Goal: Task Accomplishment & Management: Complete application form

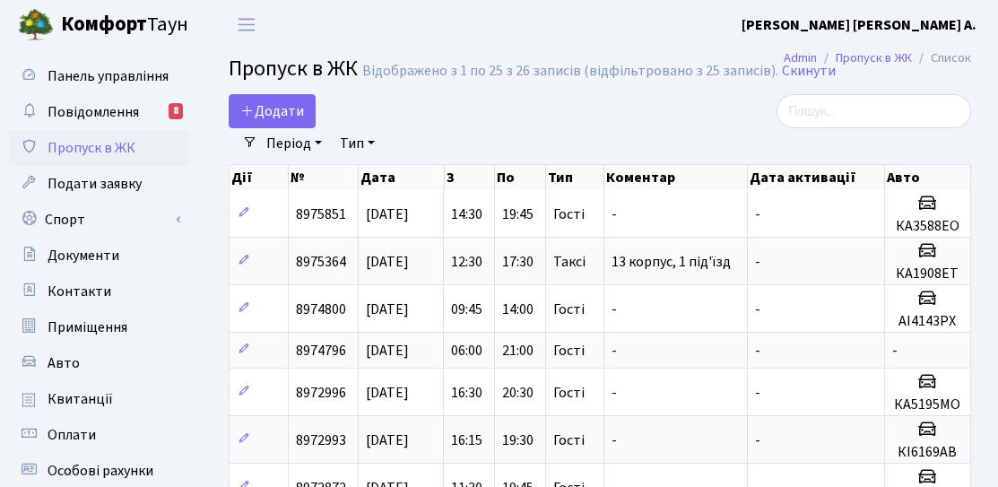
select select "25"
click at [271, 107] on span "Додати" at bounding box center [272, 111] width 64 height 20
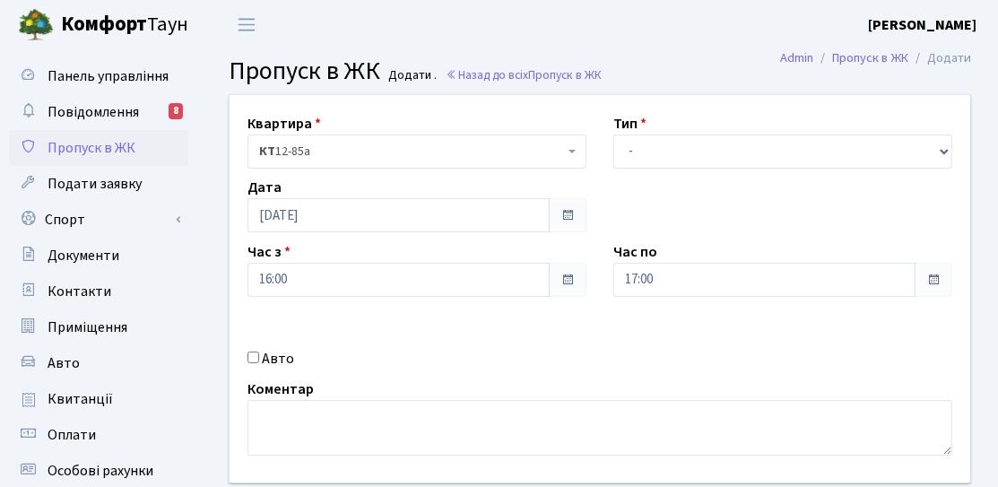
click at [270, 363] on label "Авто" at bounding box center [278, 359] width 32 height 22
click at [259, 363] on input "Авто" at bounding box center [254, 358] width 12 height 12
checkbox input "true"
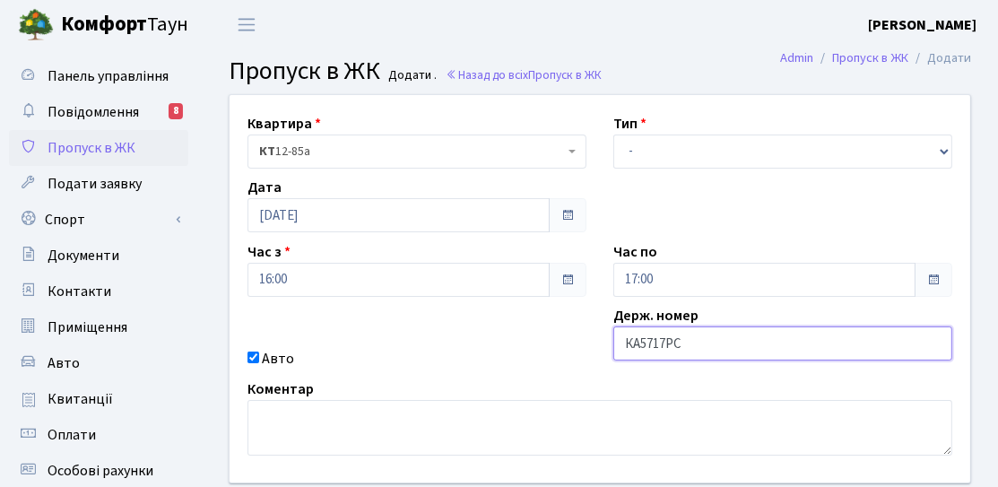
type input "КА5717РС"
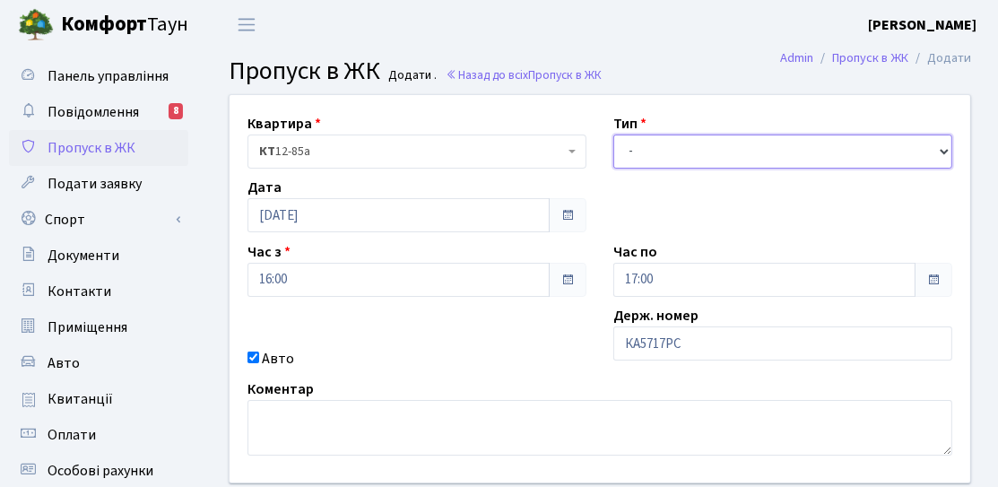
click at [652, 150] on select "- Доставка Таксі Гості Сервіс" at bounding box center [782, 152] width 339 height 34
select select "3"
click at [613, 135] on select "- Доставка Таксі Гості Сервіс" at bounding box center [782, 152] width 339 height 34
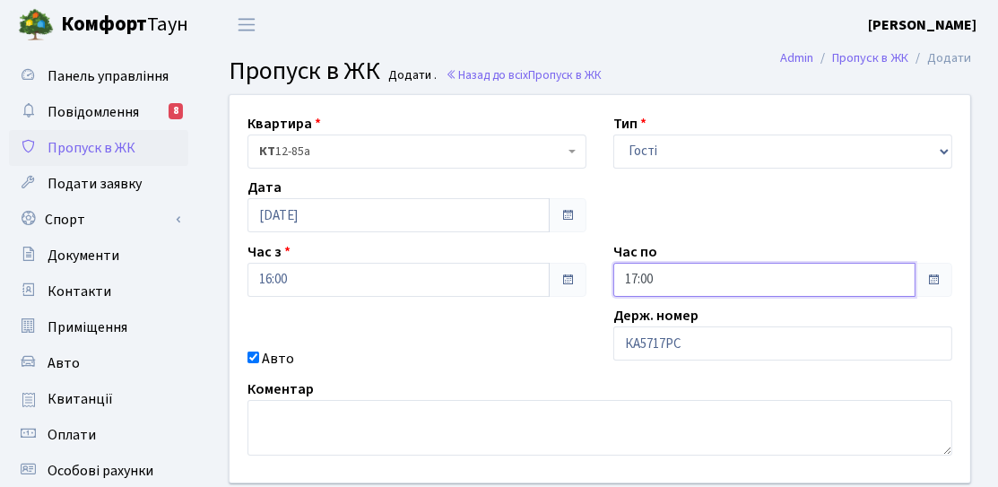
click at [688, 295] on input "17:00" at bounding box center [764, 280] width 302 height 34
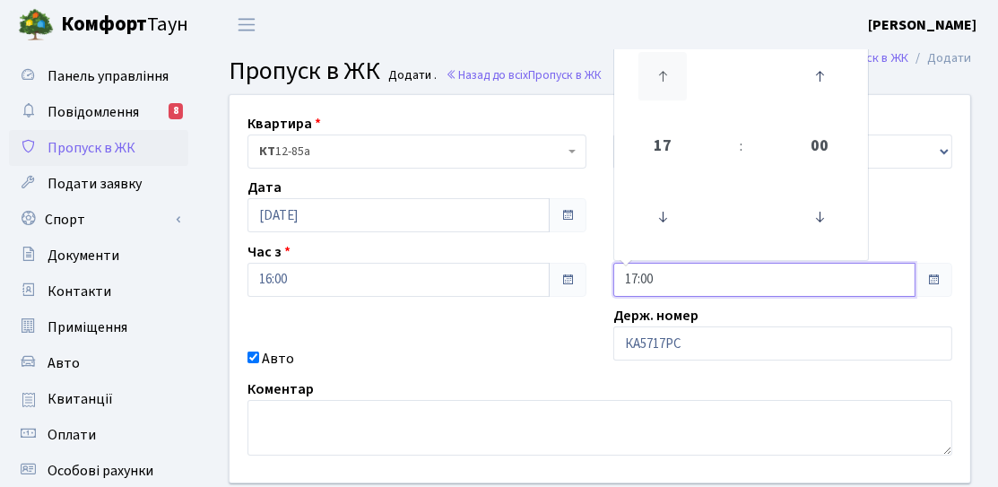
click at [666, 88] on icon at bounding box center [663, 76] width 48 height 48
type input "21:00"
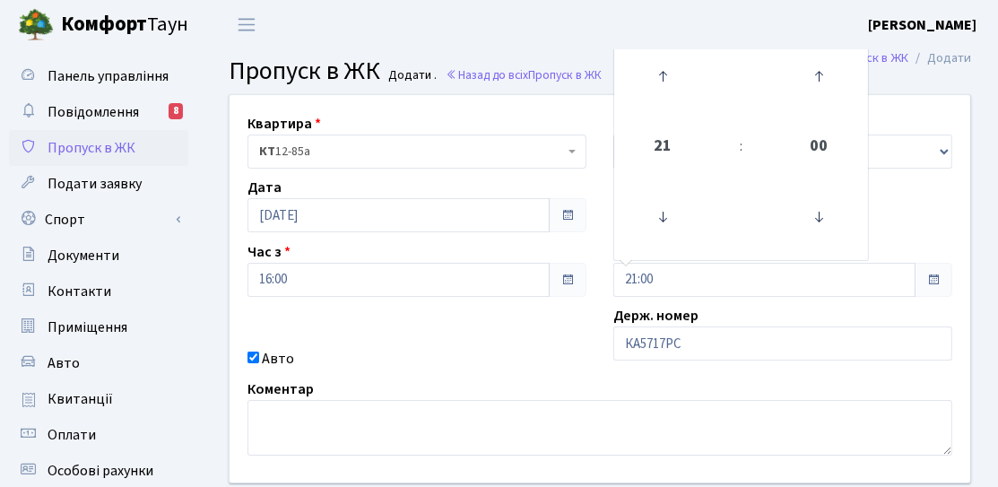
click at [559, 302] on div "Квартира <b>КТ</b>&nbsp;&nbsp;&nbsp;&nbsp;12-85а КТ 12-85а Тип - Доставка Таксі…" at bounding box center [600, 288] width 768 height 387
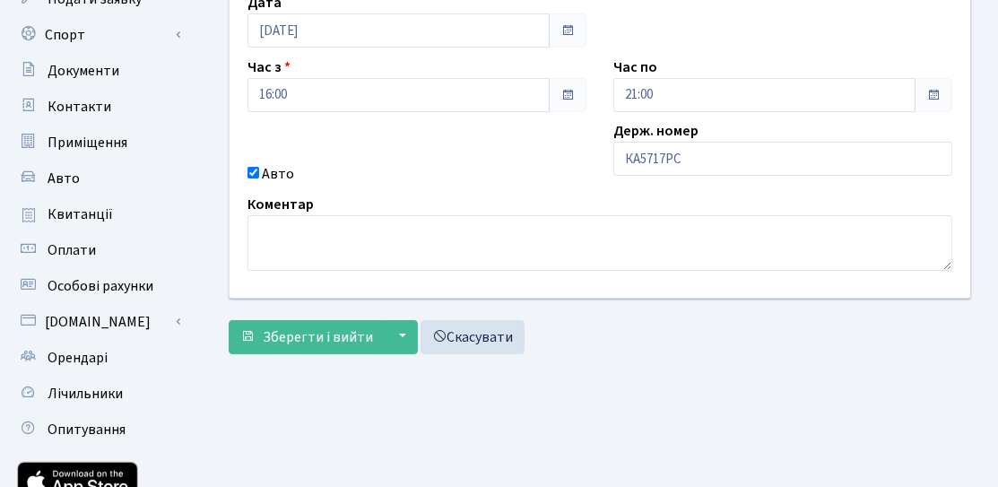
scroll to position [269, 0]
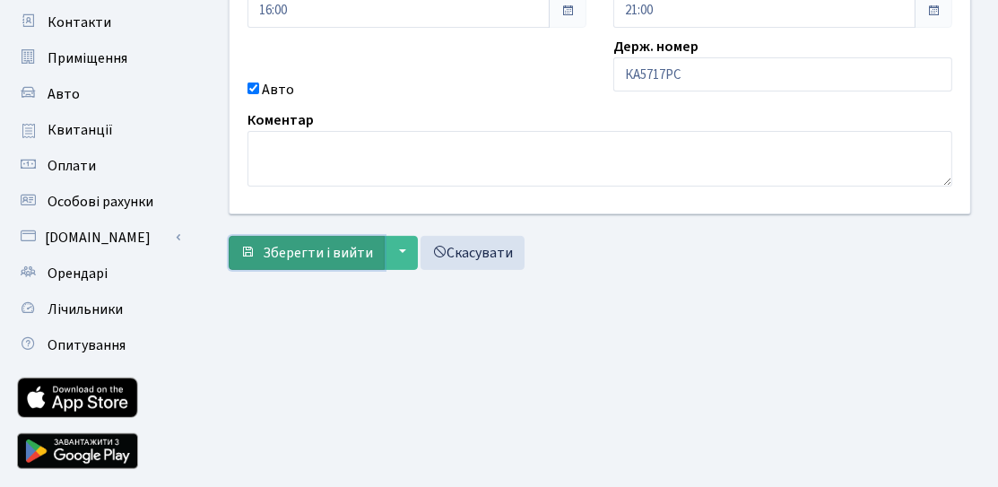
click at [337, 246] on span "Зберегти і вийти" at bounding box center [318, 253] width 110 height 20
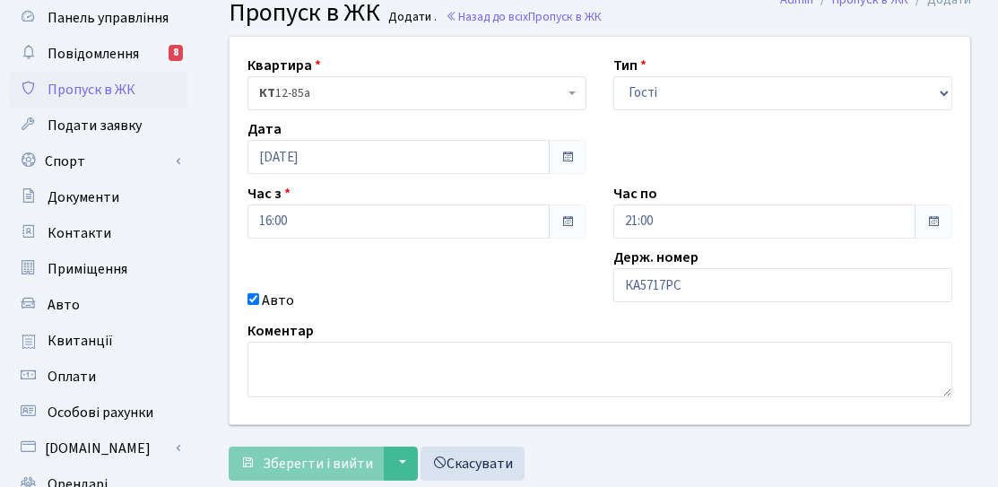
scroll to position [0, 0]
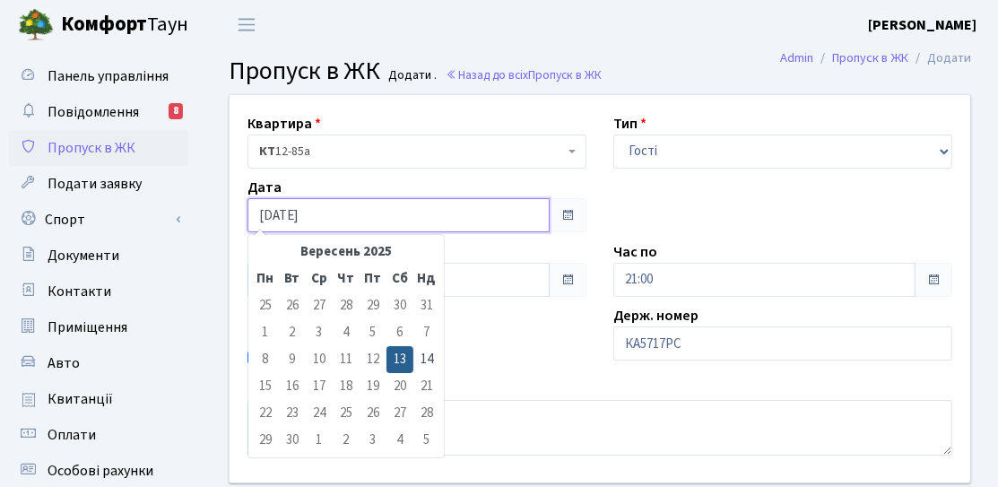
click at [336, 227] on input "[DATE]" at bounding box center [399, 215] width 302 height 34
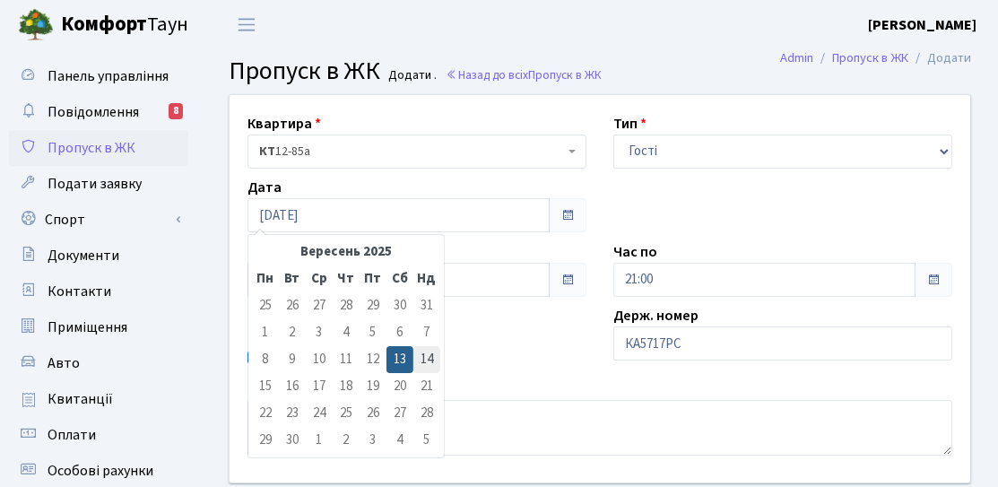
click at [430, 356] on td "14" at bounding box center [426, 359] width 27 height 27
type input "[DATE]"
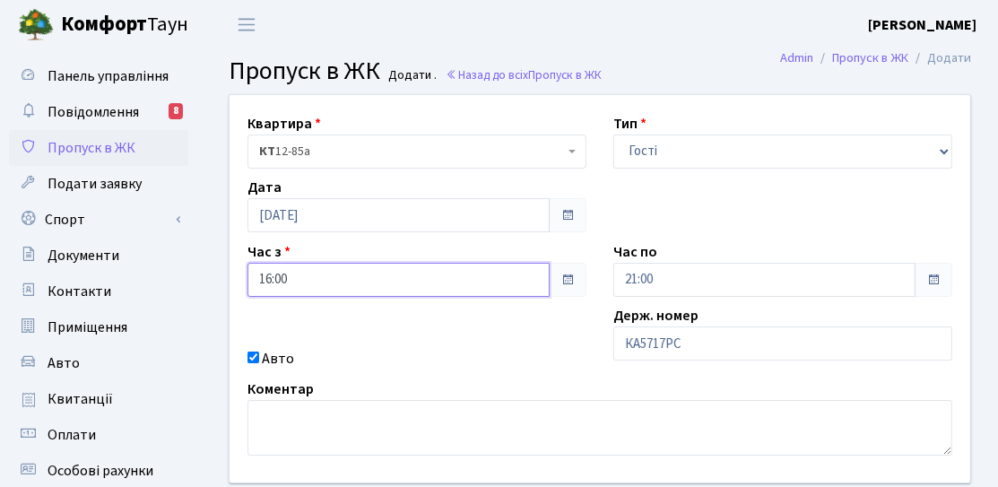
click at [453, 273] on input "16:00" at bounding box center [399, 280] width 302 height 34
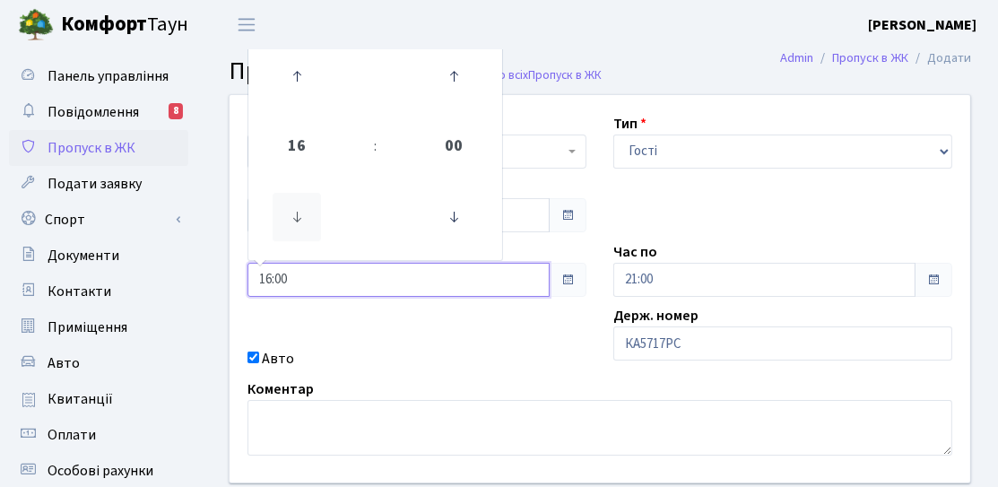
click at [285, 230] on icon at bounding box center [297, 217] width 48 height 48
click at [292, 224] on icon at bounding box center [297, 217] width 48 height 48
click at [296, 222] on icon at bounding box center [297, 217] width 48 height 48
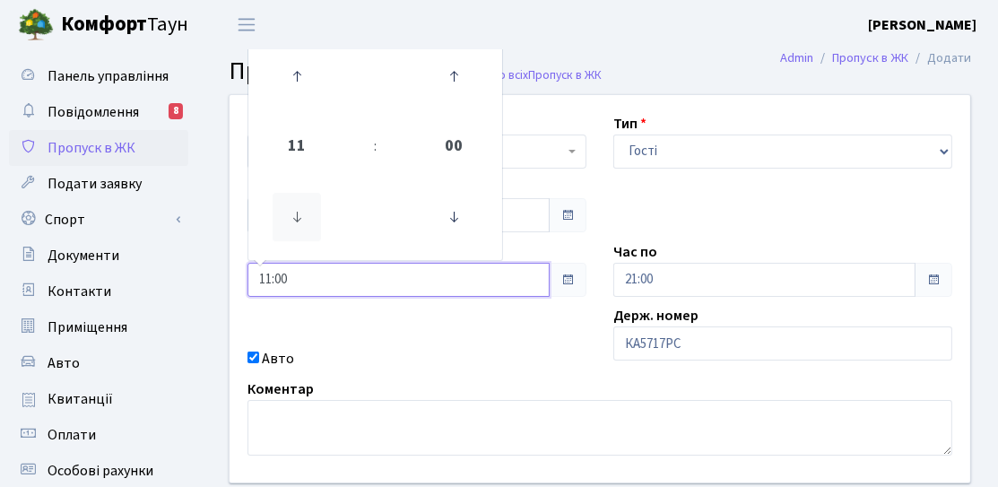
click at [296, 222] on icon at bounding box center [297, 217] width 48 height 48
click at [297, 221] on icon at bounding box center [297, 217] width 48 height 48
click at [324, 83] on td at bounding box center [297, 77] width 91 height 78
click at [307, 89] on icon at bounding box center [297, 76] width 48 height 48
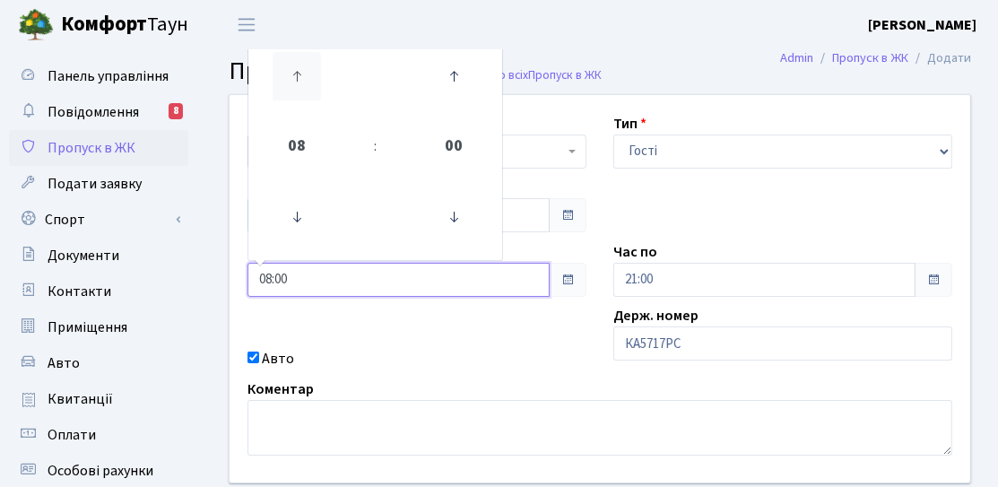
type input "09:00"
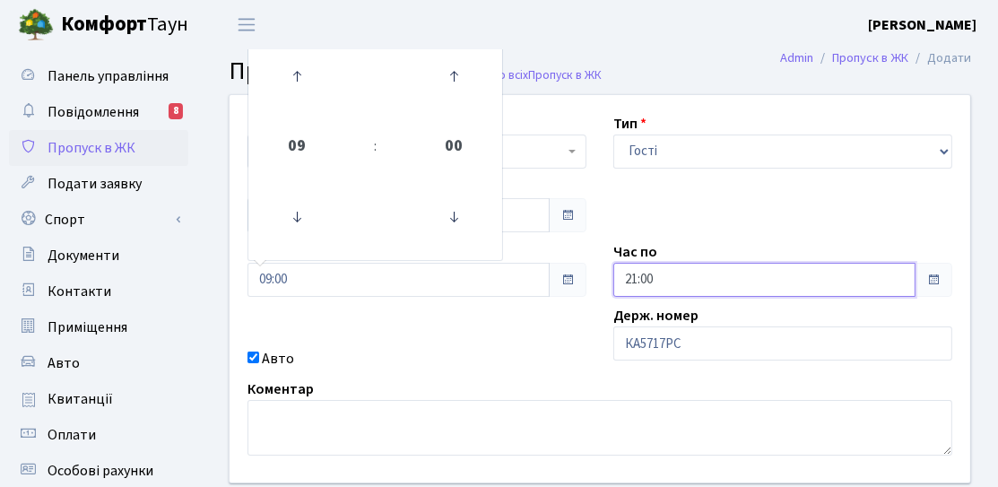
click at [655, 283] on input "21:00" at bounding box center [764, 280] width 302 height 34
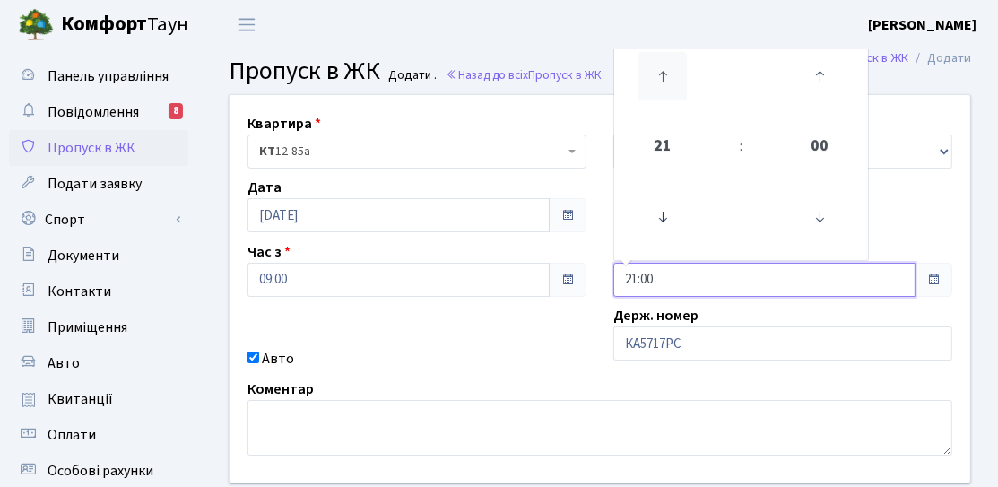
click at [649, 85] on icon at bounding box center [663, 76] width 48 height 48
click at [681, 244] on link at bounding box center [663, 217] width 53 height 65
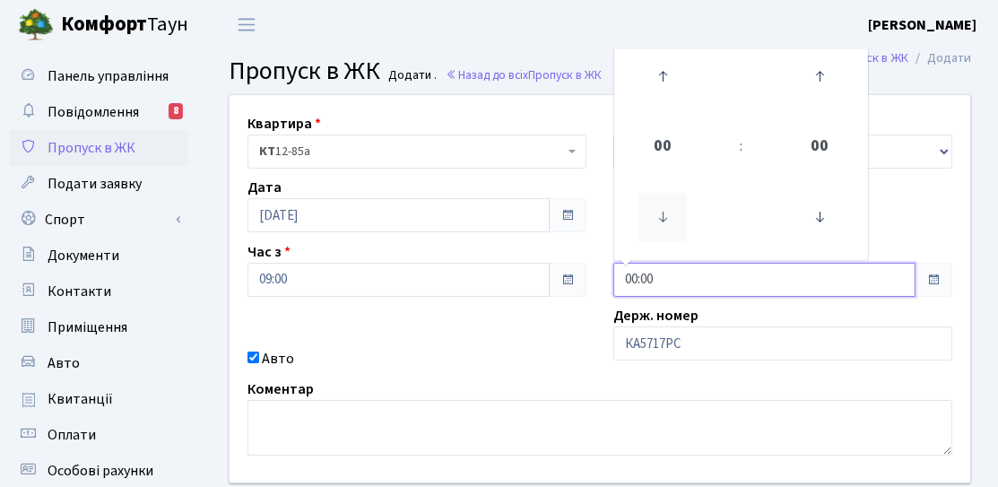
click at [676, 230] on icon at bounding box center [663, 217] width 48 height 48
click at [682, 308] on label "Держ. номер" at bounding box center [655, 316] width 85 height 22
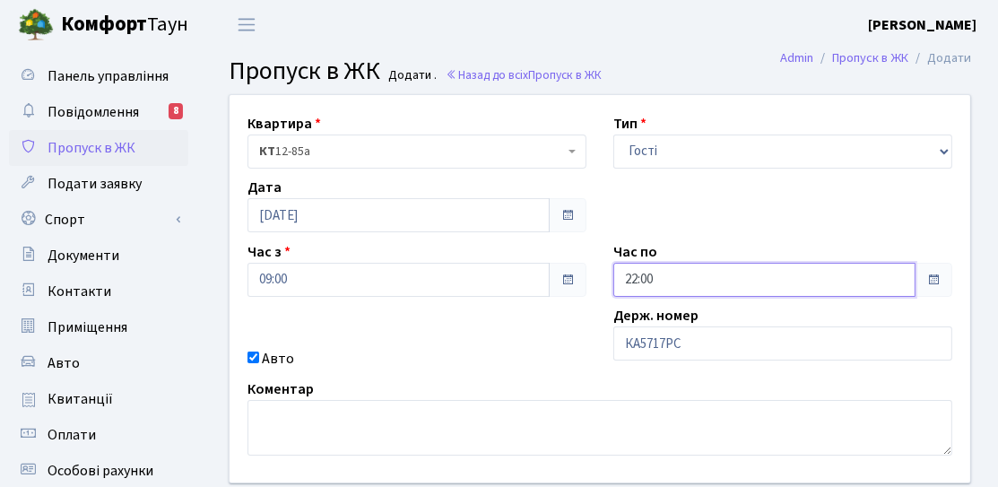
click at [633, 279] on input "22:00" at bounding box center [764, 280] width 302 height 34
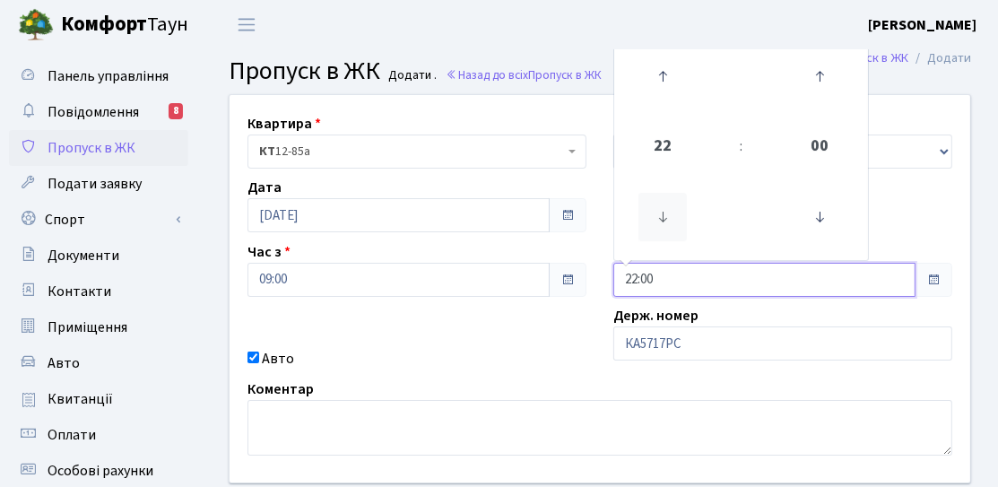
click at [669, 214] on icon at bounding box center [663, 217] width 48 height 48
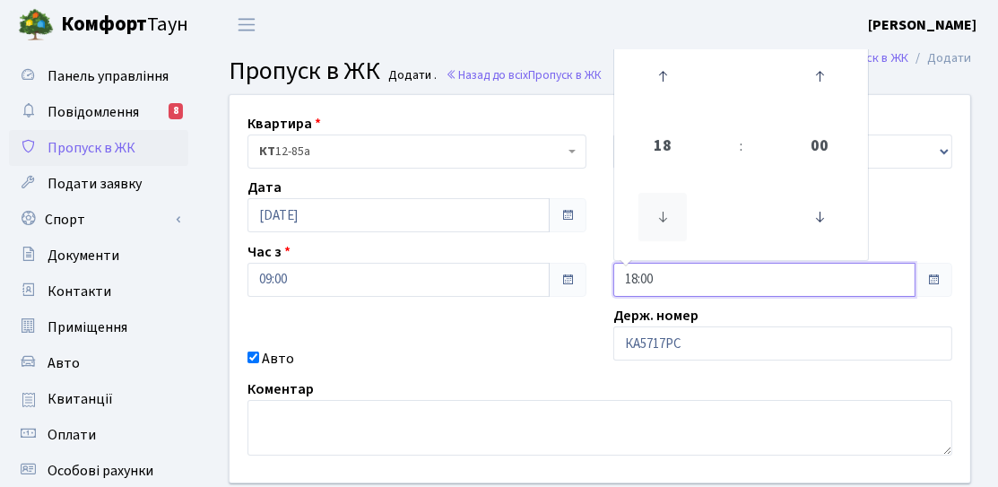
type input "17:00"
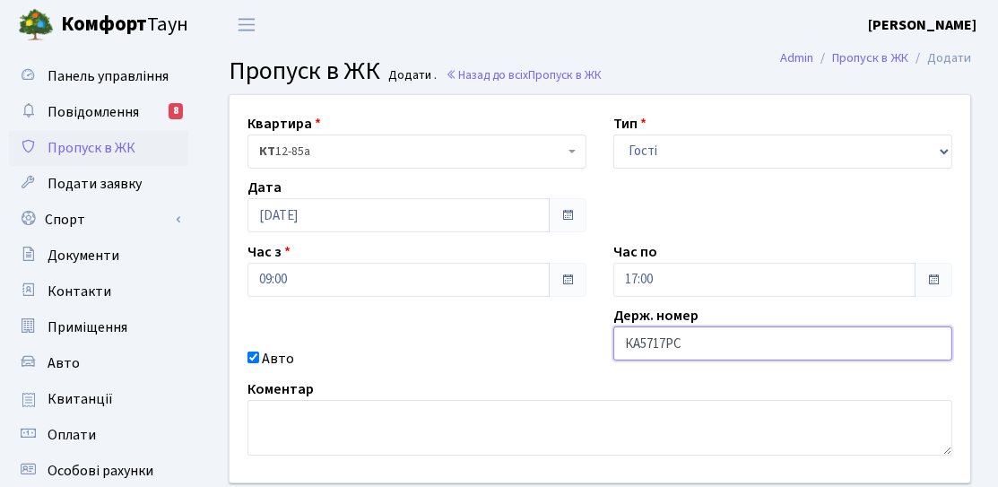
click at [695, 344] on input "КА5717РС" at bounding box center [782, 343] width 339 height 34
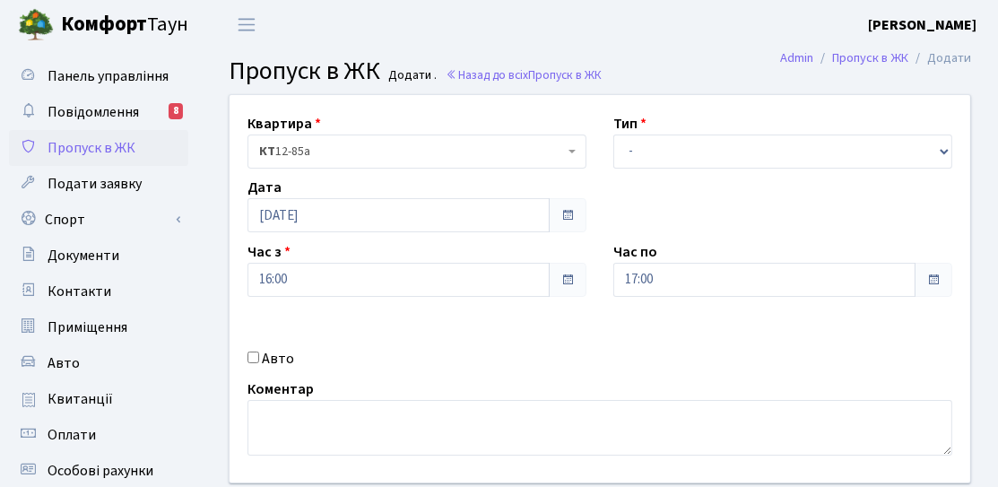
click at [273, 352] on label "Авто" at bounding box center [278, 359] width 32 height 22
click at [259, 352] on input "Авто" at bounding box center [254, 358] width 12 height 12
checkbox input "true"
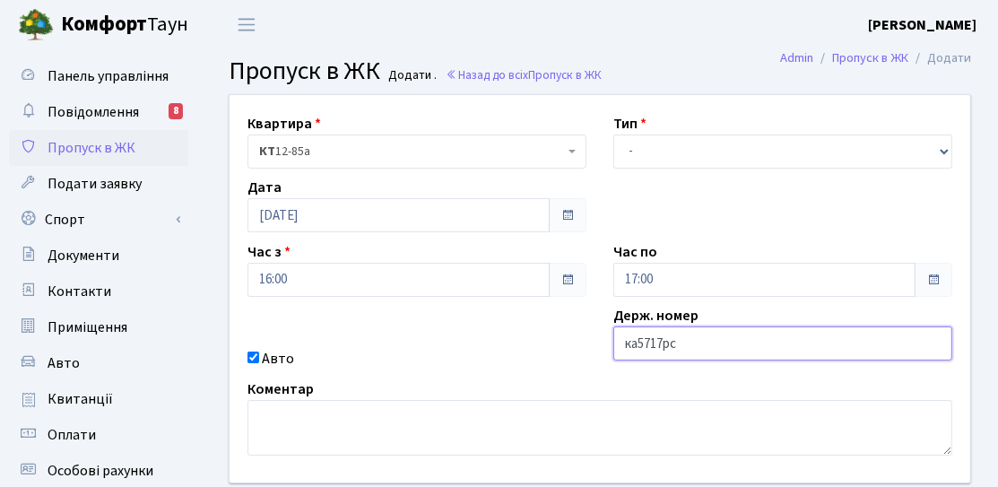
type input "КА5717РС"
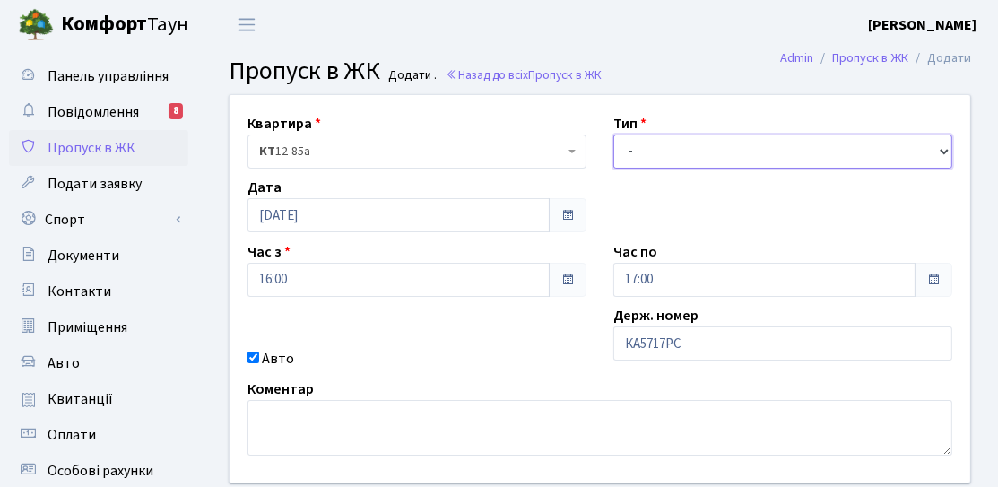
click at [681, 147] on select "- Доставка Таксі Гості Сервіс" at bounding box center [782, 152] width 339 height 34
select select "3"
click at [613, 135] on select "- Доставка Таксі Гості Сервіс" at bounding box center [782, 152] width 339 height 34
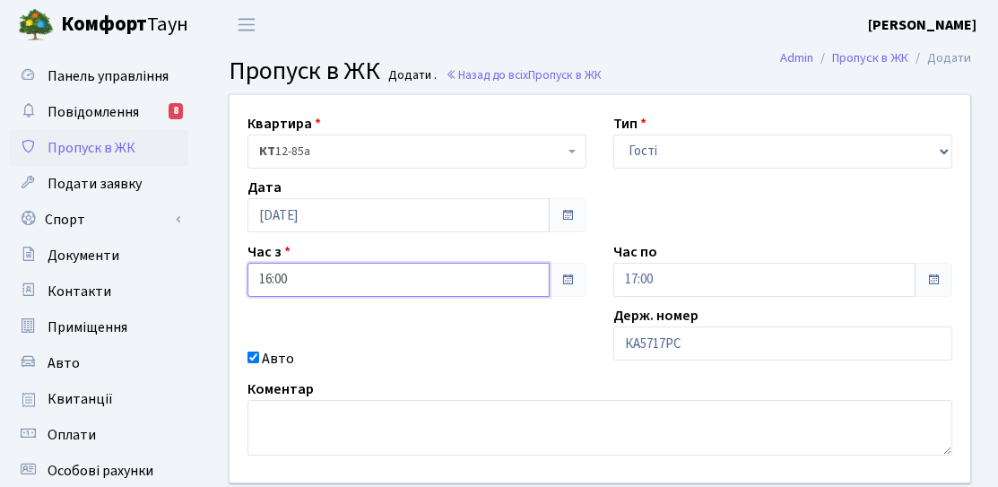
click at [377, 282] on input "16:00" at bounding box center [399, 280] width 302 height 34
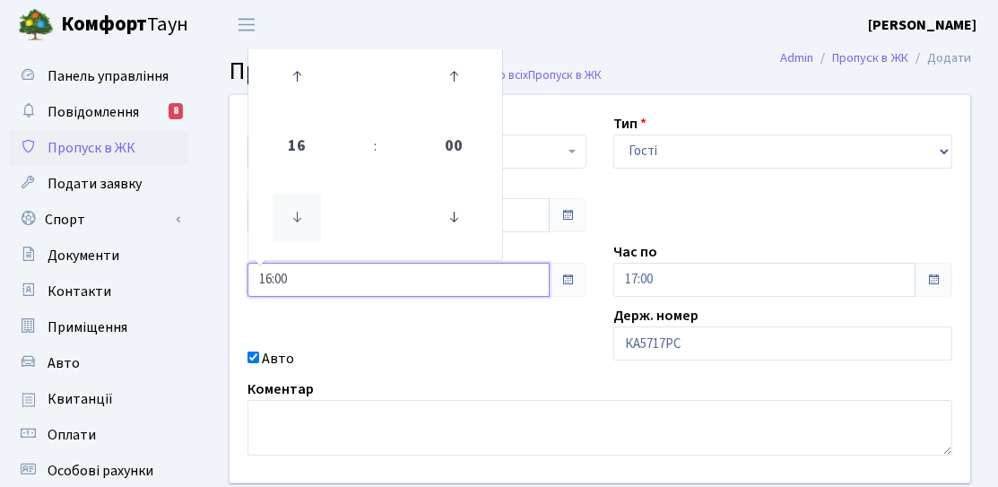
click at [317, 220] on icon at bounding box center [297, 217] width 48 height 48
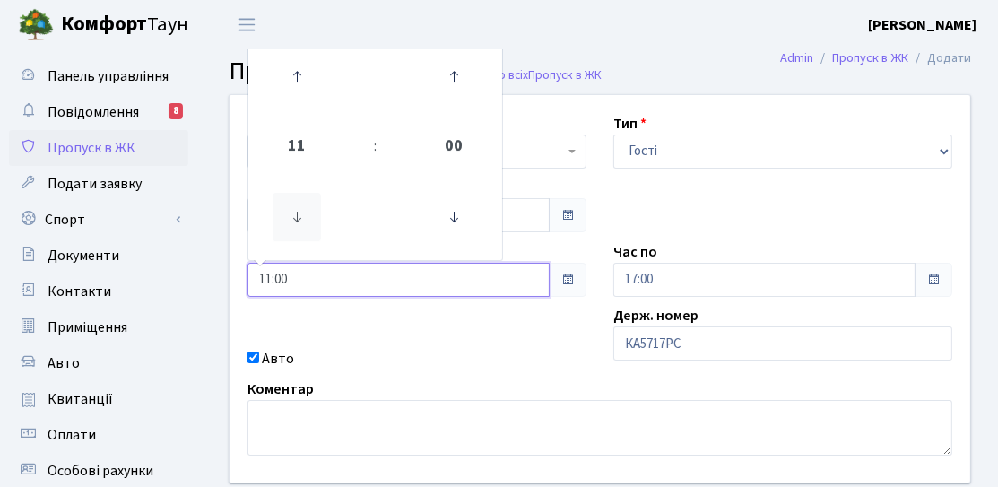
click at [317, 220] on icon at bounding box center [297, 217] width 48 height 48
click at [304, 88] on icon at bounding box center [297, 76] width 48 height 48
type input "09:00"
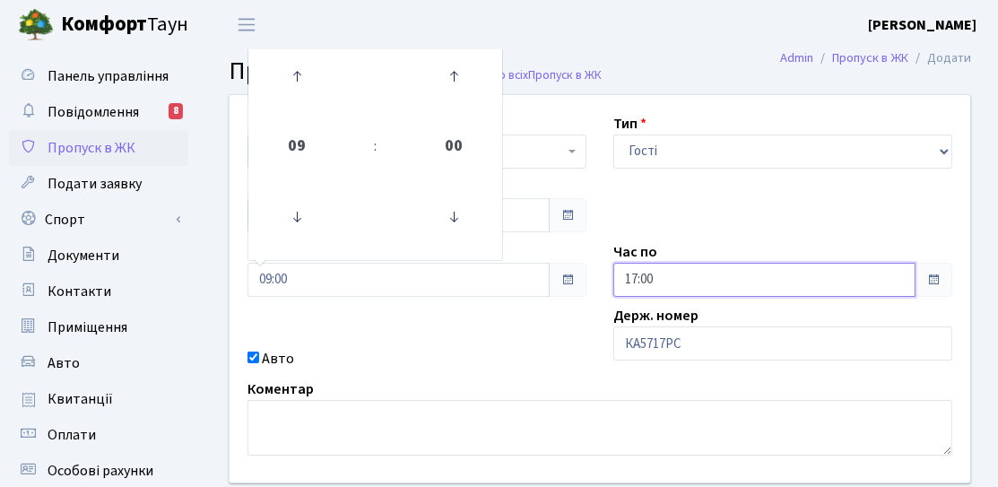
click at [617, 282] on input "17:00" at bounding box center [764, 280] width 302 height 34
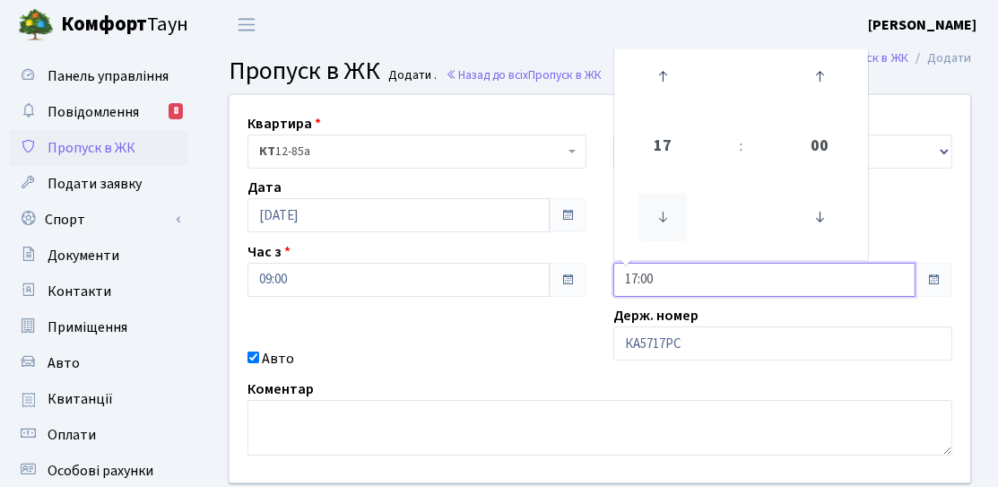
click at [681, 205] on icon at bounding box center [663, 217] width 48 height 48
type input "16:00"
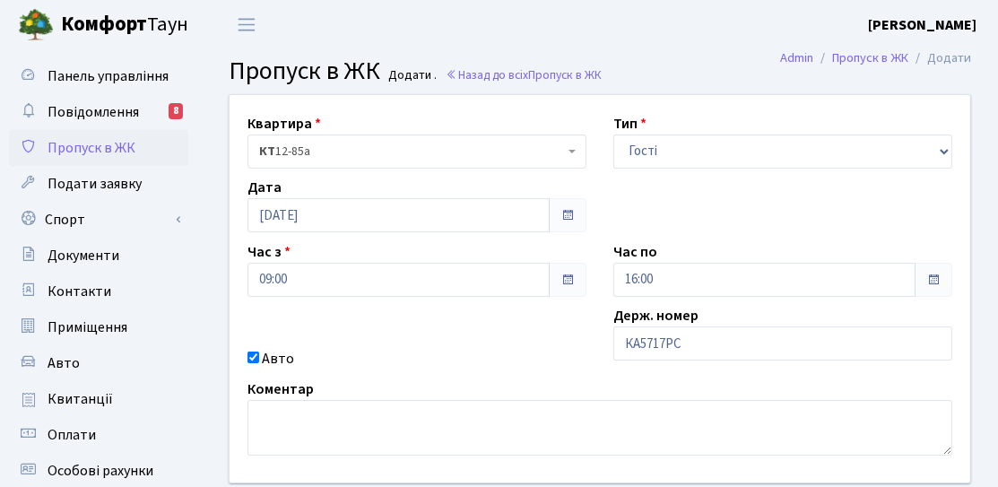
click at [587, 320] on div "Квартира <b>КТ</b>&nbsp;&nbsp;&nbsp;&nbsp;12-85а КТ 12-85а Тип - Доставка Таксі…" at bounding box center [600, 288] width 768 height 387
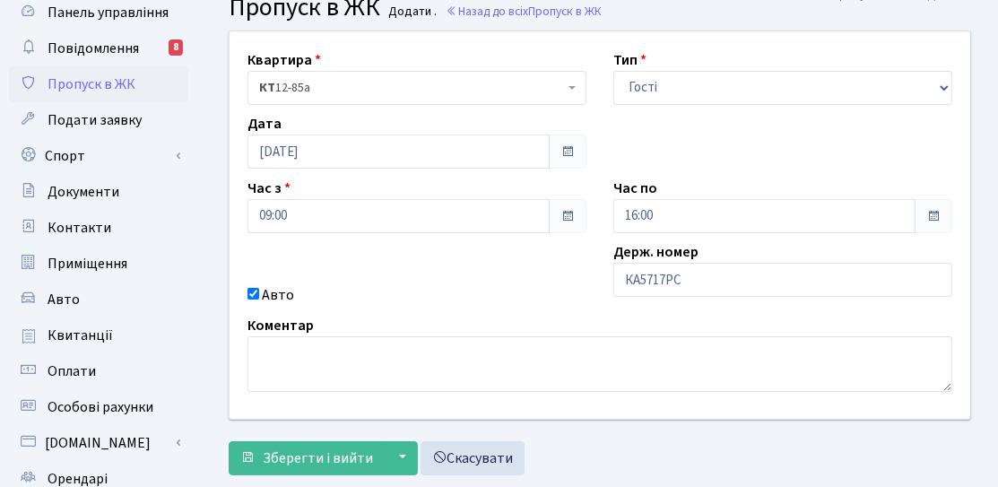
scroll to position [90, 0]
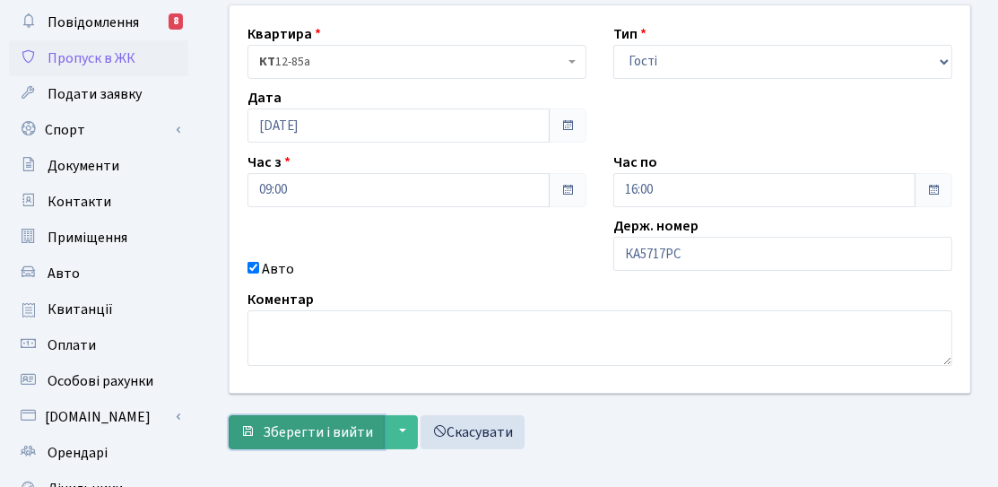
click at [343, 435] on span "Зберегти і вийти" at bounding box center [318, 432] width 110 height 20
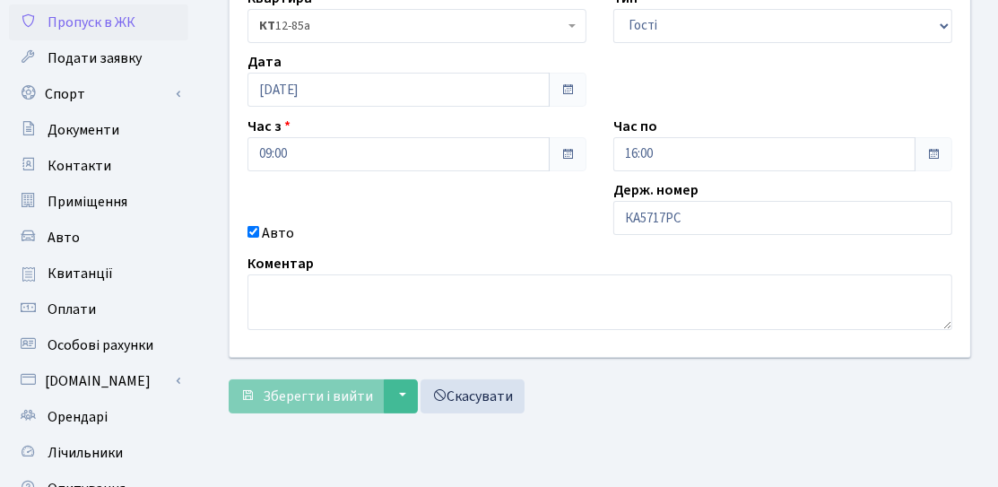
scroll to position [179, 0]
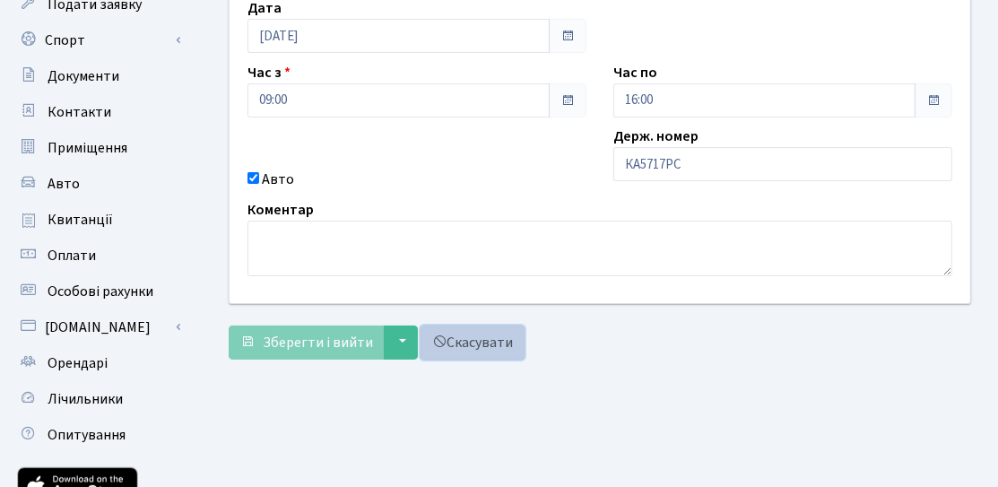
click at [483, 341] on link "Скасувати" at bounding box center [473, 343] width 104 height 34
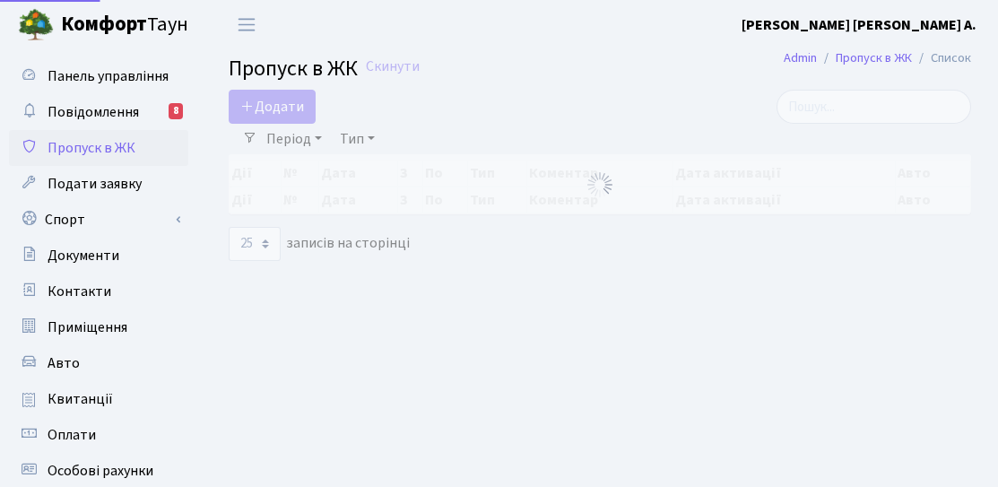
select select "25"
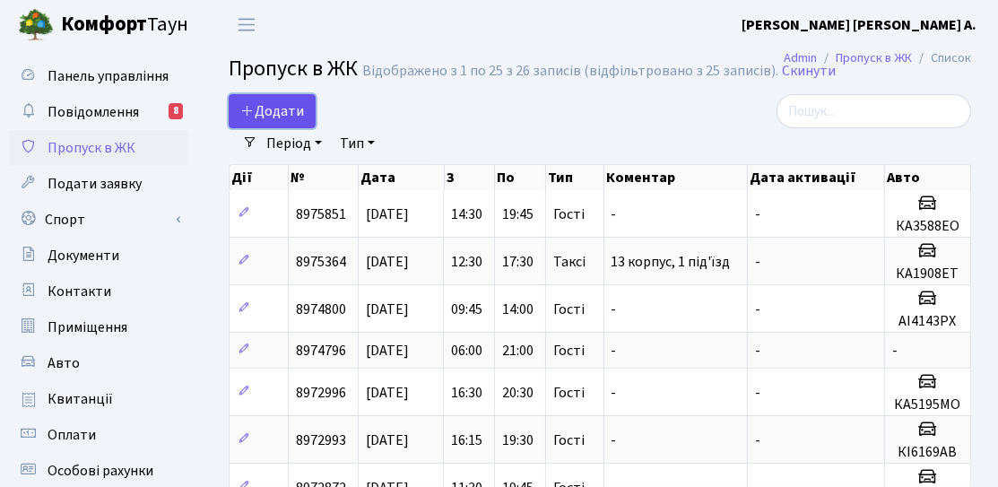
click at [278, 104] on span "Додати" at bounding box center [272, 111] width 64 height 20
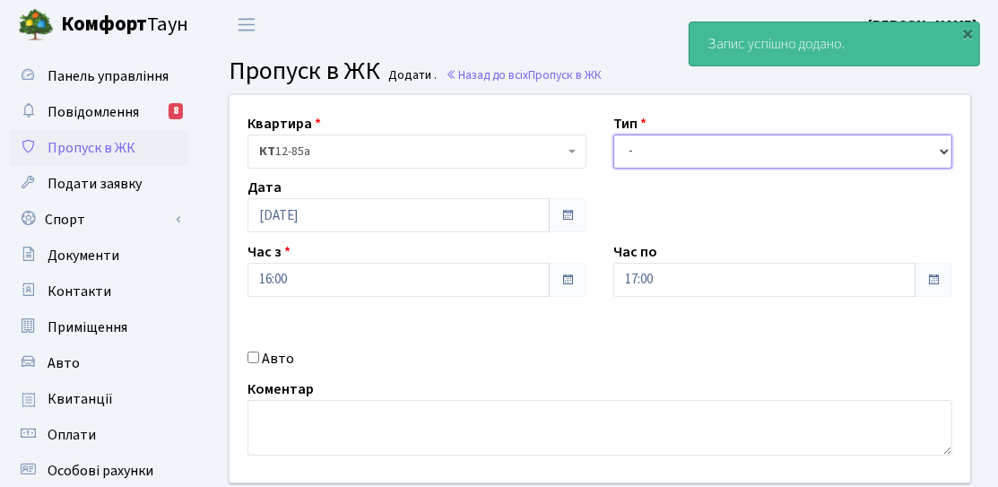
drag, startPoint x: 711, startPoint y: 158, endPoint x: 704, endPoint y: 165, distance: 10.1
click at [711, 158] on select "- Доставка Таксі Гості Сервіс" at bounding box center [782, 152] width 339 height 34
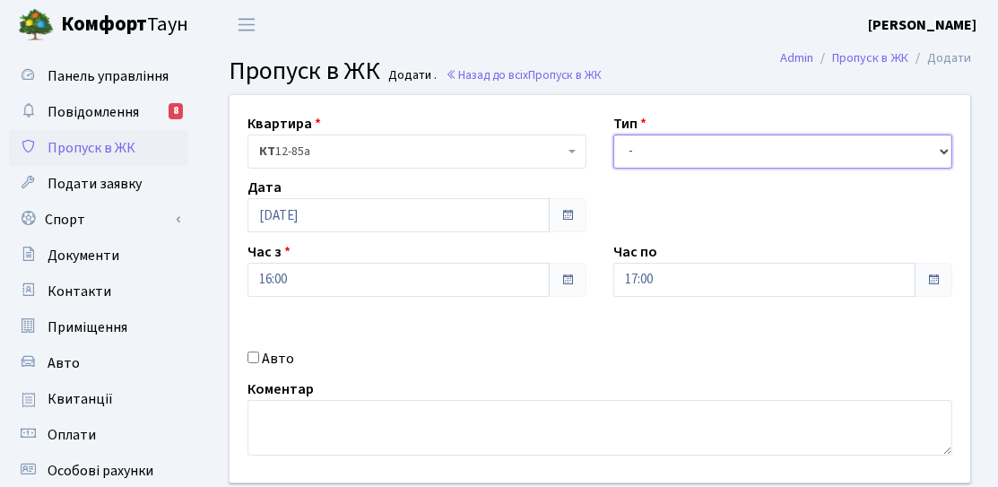
select select "3"
click at [613, 135] on select "- Доставка Таксі Гості Сервіс" at bounding box center [782, 152] width 339 height 34
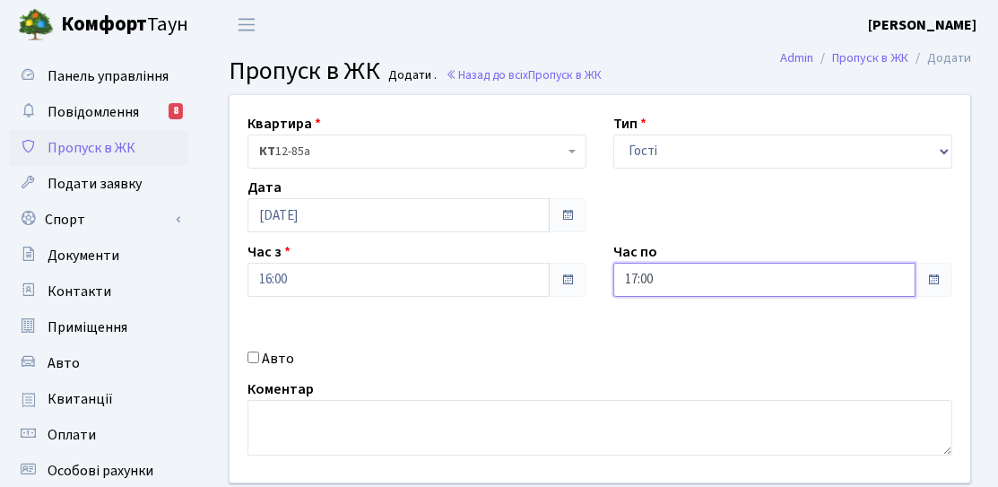
click at [649, 275] on input "17:00" at bounding box center [764, 280] width 302 height 34
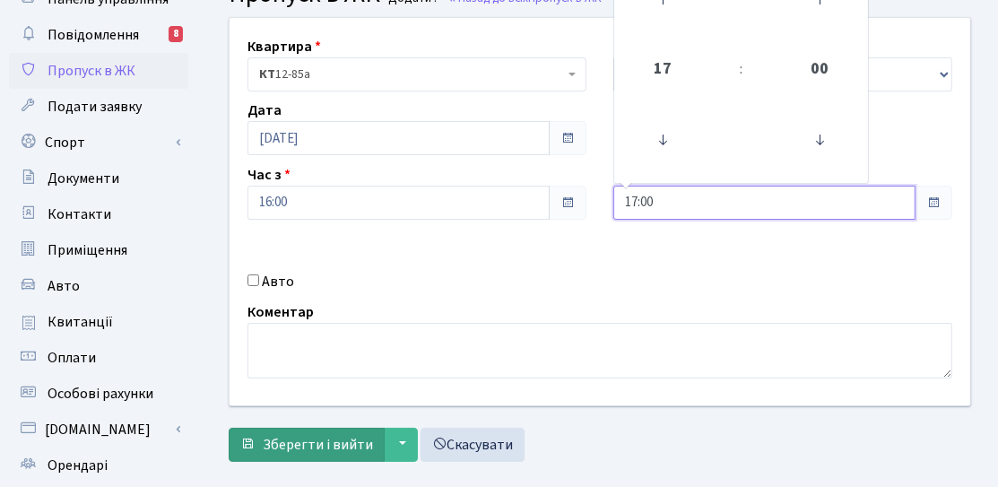
scroll to position [179, 0]
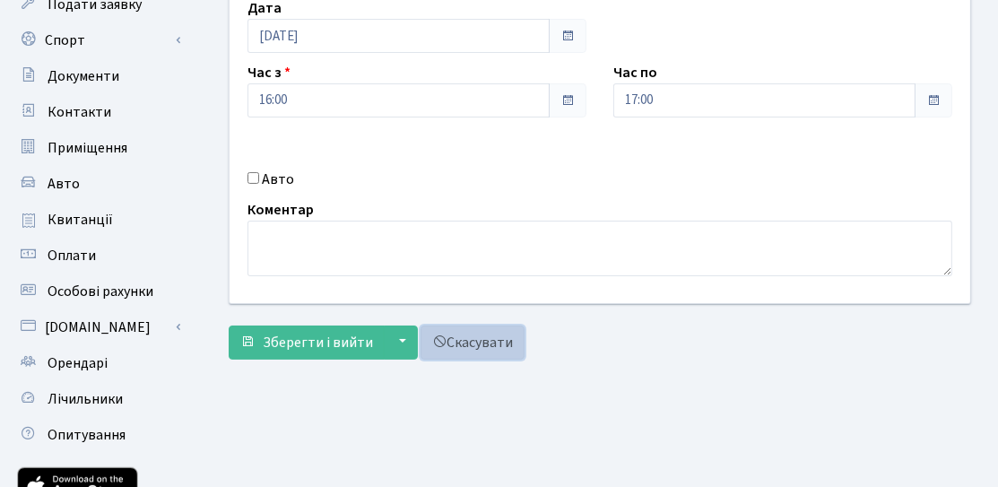
click at [466, 332] on link "Скасувати" at bounding box center [473, 343] width 104 height 34
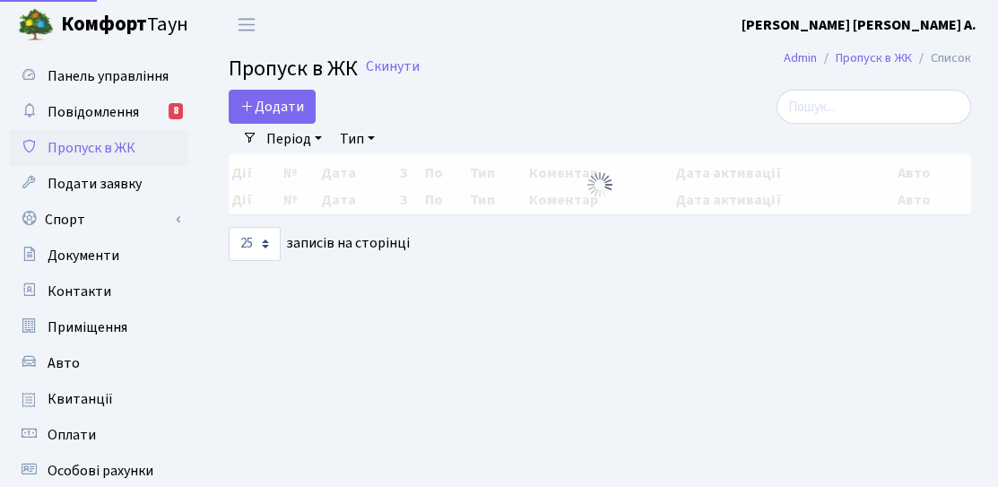
select select "25"
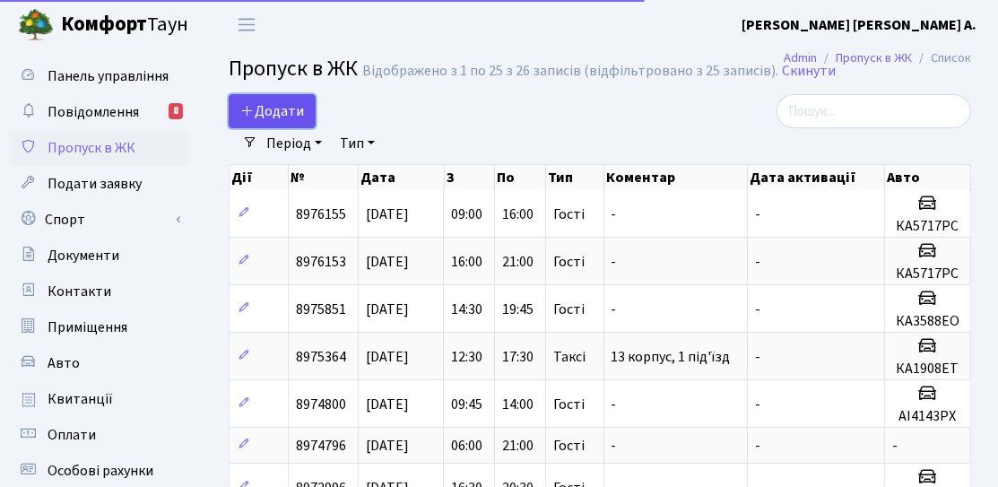
click at [274, 107] on span "Додати" at bounding box center [272, 111] width 64 height 20
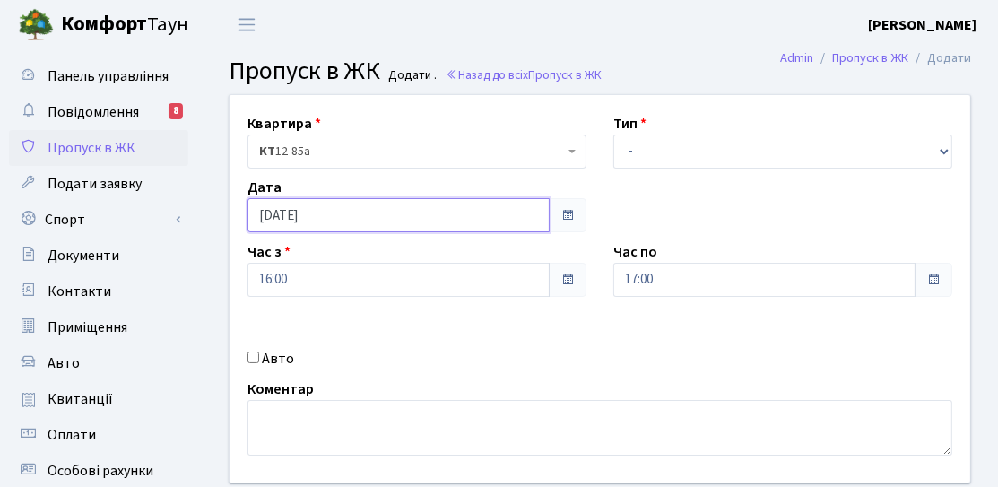
click at [322, 231] on input "[DATE]" at bounding box center [399, 215] width 302 height 34
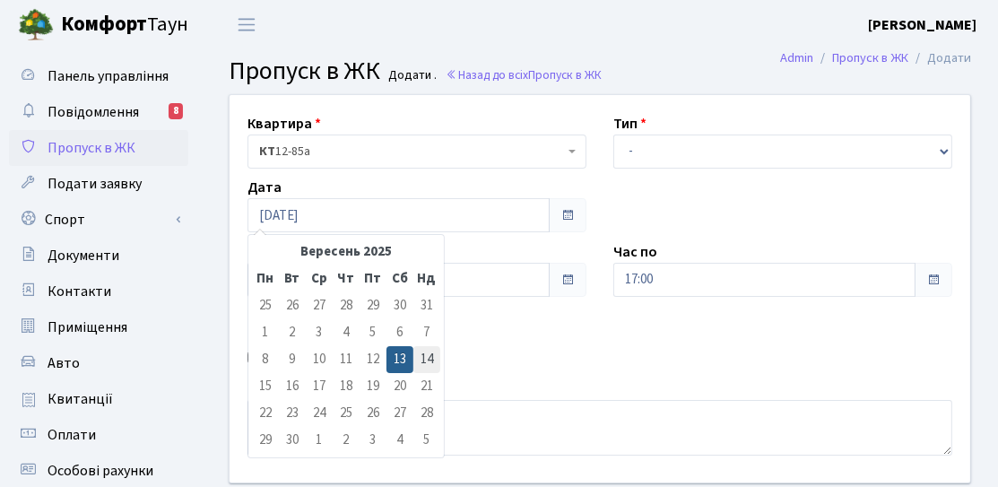
click at [426, 356] on td "14" at bounding box center [426, 359] width 27 height 27
type input "[DATE]"
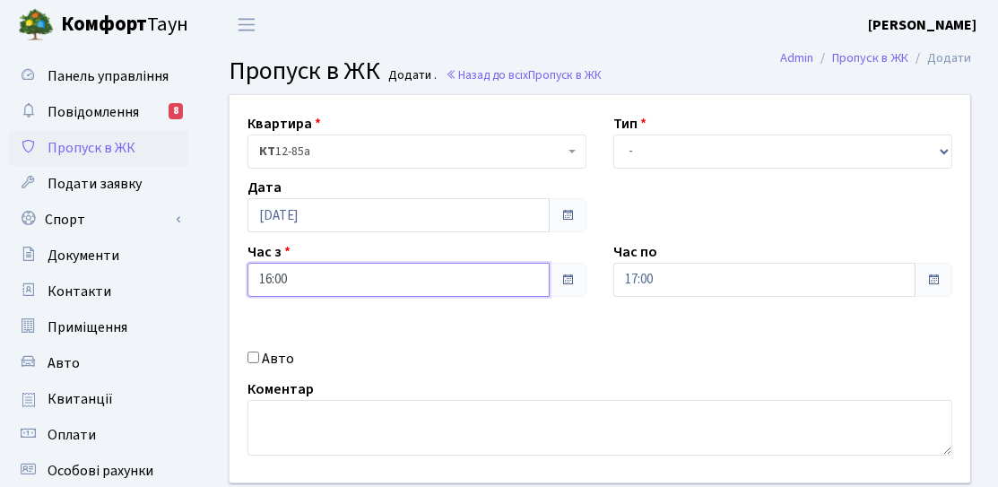
click at [345, 272] on input "16:00" at bounding box center [399, 280] width 302 height 34
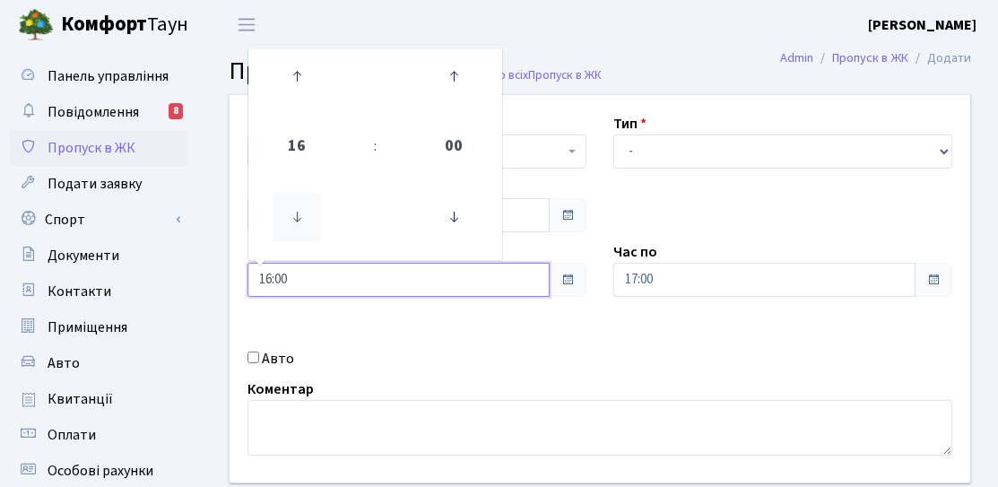
click at [295, 231] on icon at bounding box center [297, 217] width 48 height 48
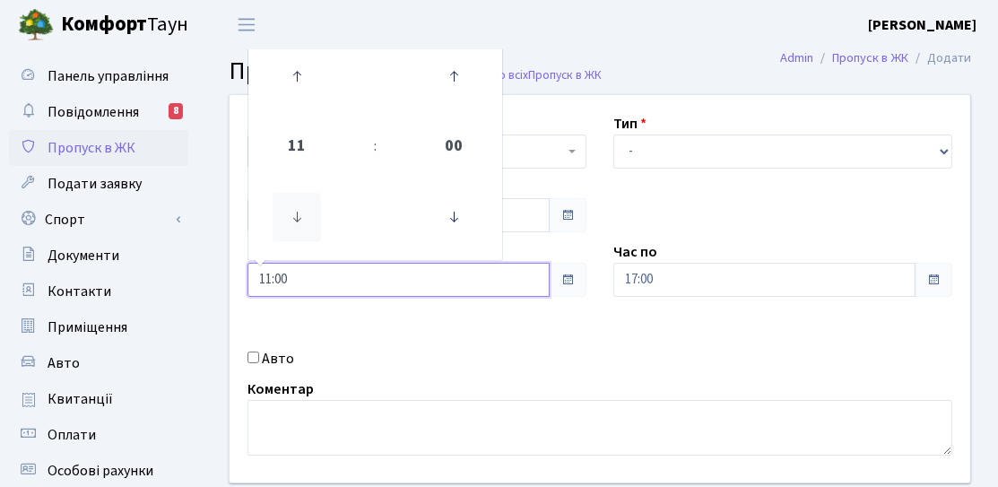
click at [295, 231] on icon at bounding box center [297, 217] width 48 height 48
type input "09:00"
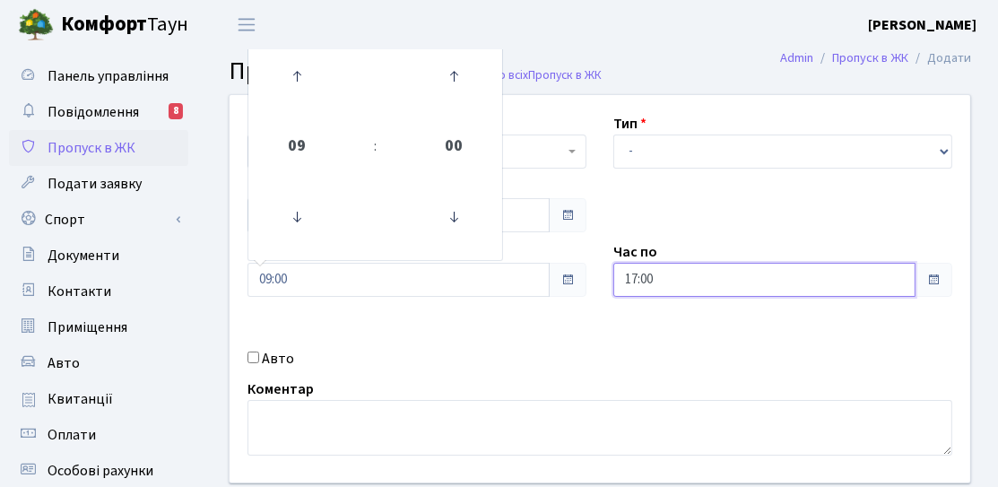
click at [683, 294] on input "17:00" at bounding box center [764, 280] width 302 height 34
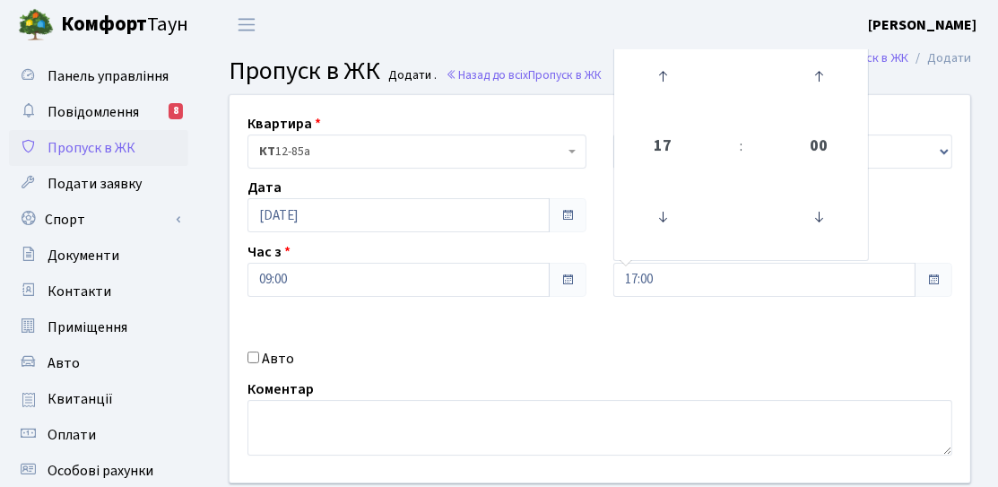
click at [282, 346] on div "Квартира <b>КТ</b>&nbsp;&nbsp;&nbsp;&nbsp;12-85а КТ 12-85а Тип - Доставка Таксі…" at bounding box center [600, 288] width 768 height 387
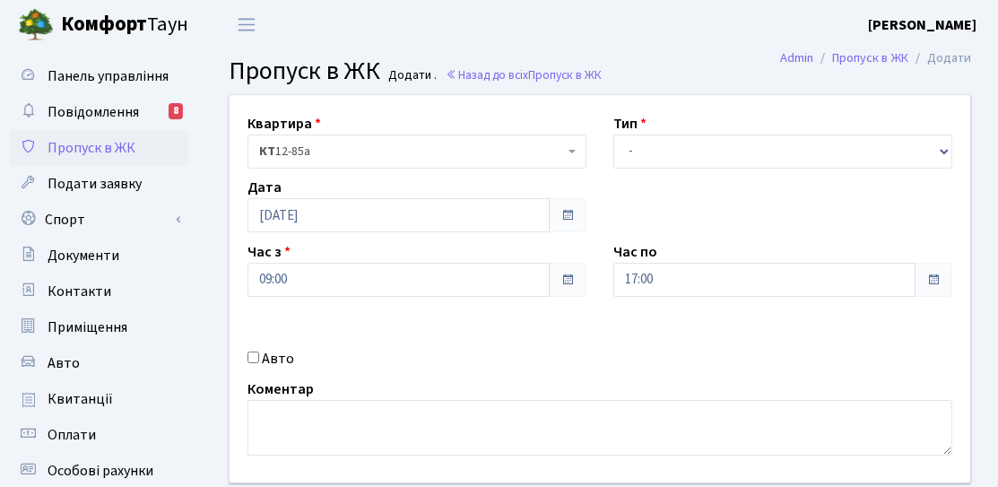
click at [265, 357] on label "Авто" at bounding box center [278, 359] width 32 height 22
click at [259, 357] on input "Авто" at bounding box center [254, 358] width 12 height 12
checkbox input "true"
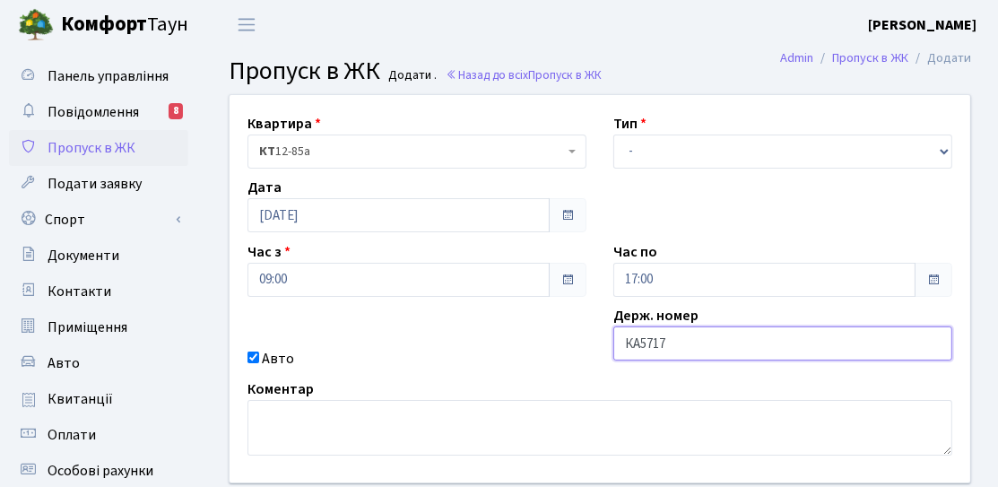
click at [702, 349] on input "КА5717" at bounding box center [782, 343] width 339 height 34
type input "КА5717РС"
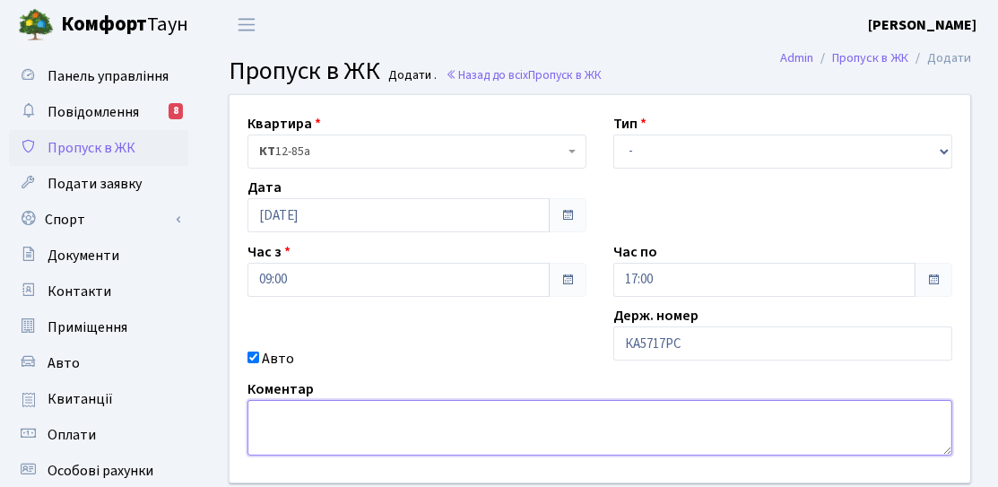
click at [637, 400] on textarea at bounding box center [600, 428] width 705 height 56
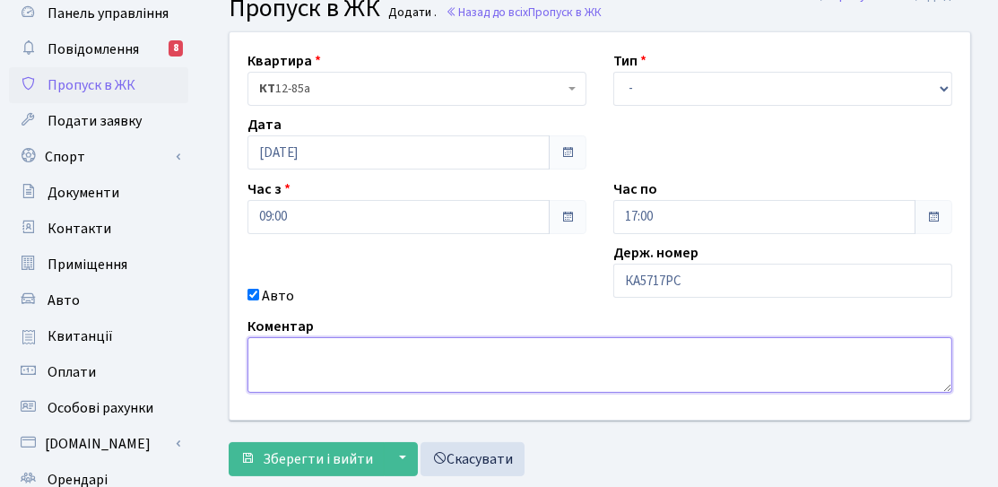
scroll to position [90, 0]
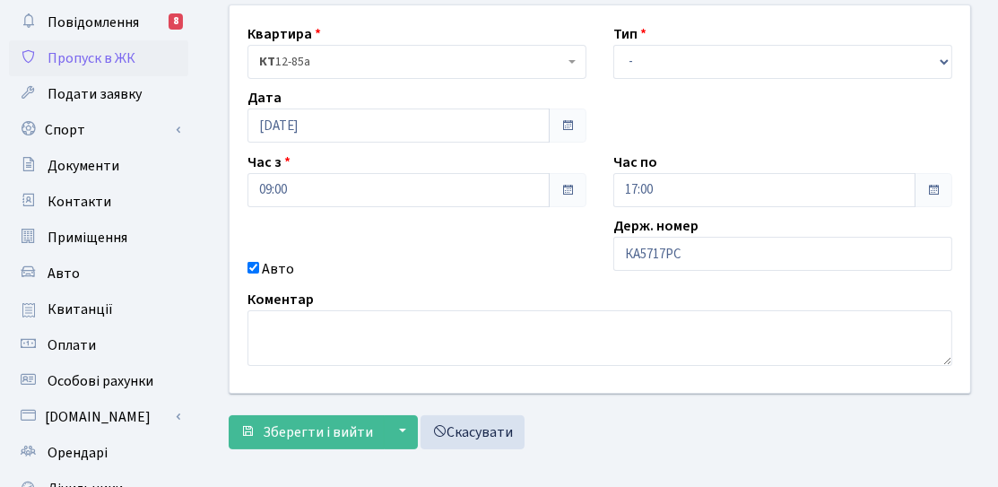
click at [672, 86] on div "Квартира <b>КТ</b>&nbsp;&nbsp;&nbsp;&nbsp;12-85а КТ 12-85а Тип - Доставка Таксі…" at bounding box center [600, 198] width 768 height 387
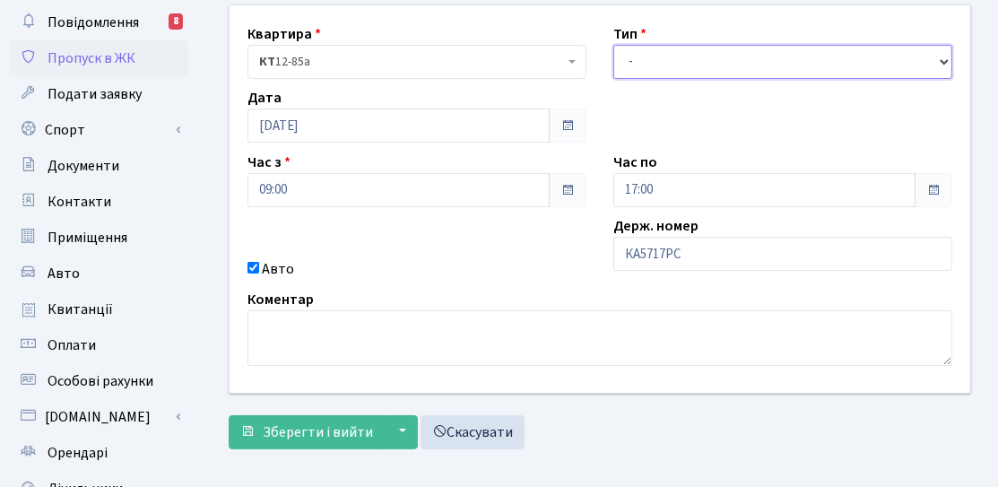
click at [669, 69] on select "- Доставка Таксі Гості Сервіс" at bounding box center [782, 62] width 339 height 34
select select "3"
click at [613, 45] on select "- Доставка Таксі Гості Сервіс" at bounding box center [782, 62] width 339 height 34
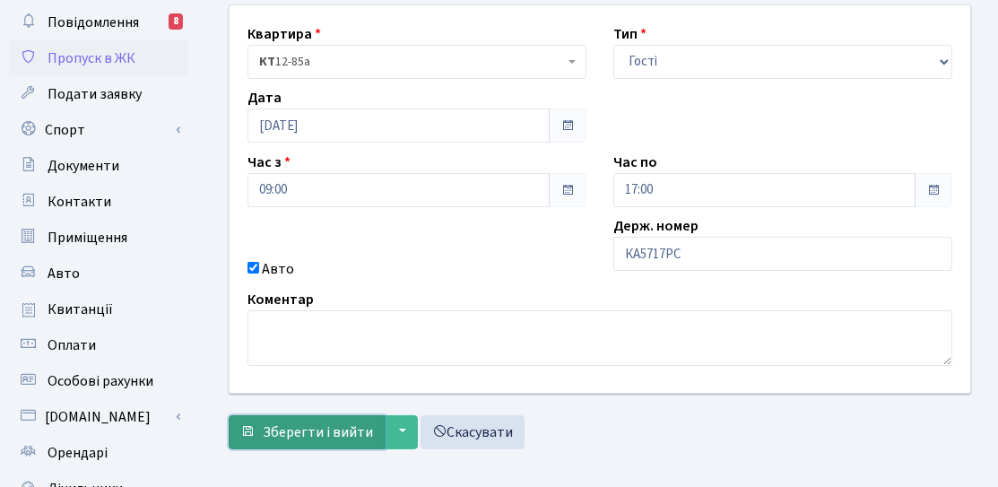
click at [345, 422] on span "Зберегти і вийти" at bounding box center [318, 432] width 110 height 20
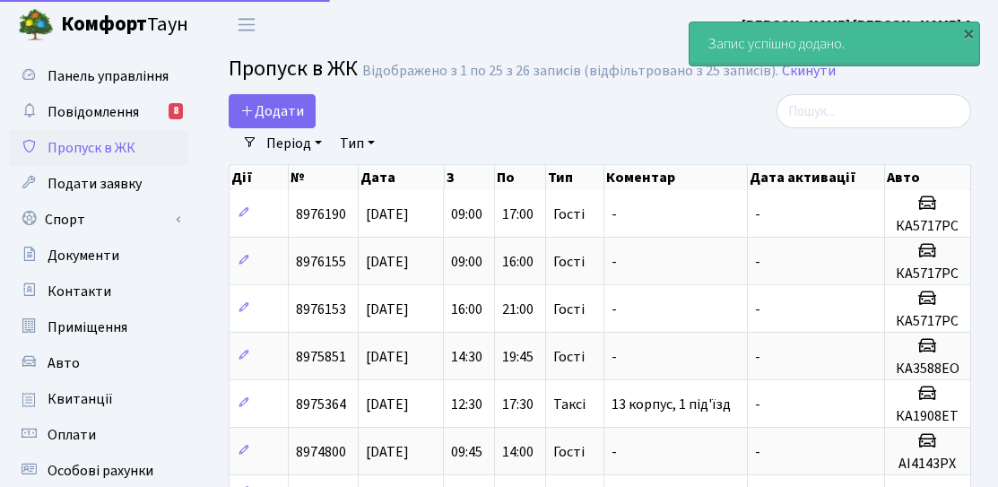
select select "25"
